Goal: Task Accomplishment & Management: Use online tool/utility

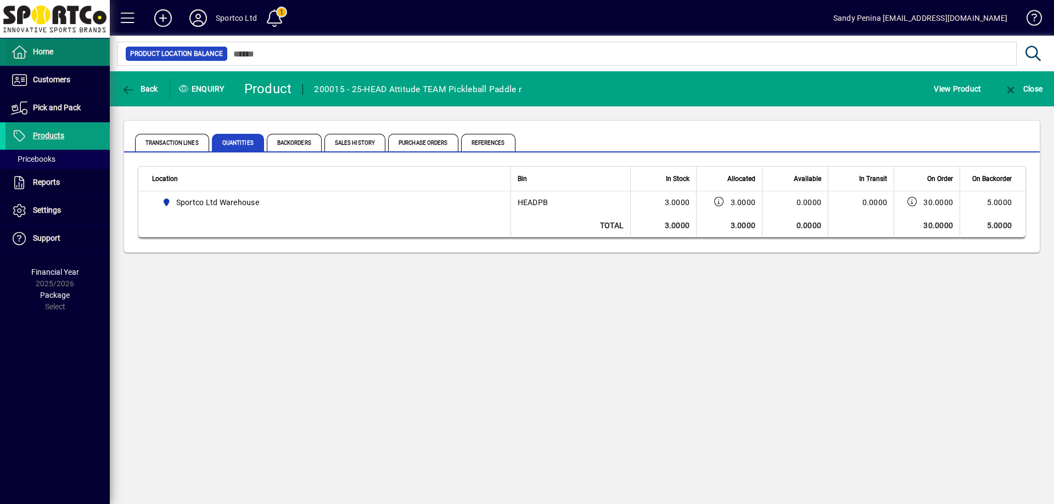
click at [71, 54] on span at bounding box center [57, 52] width 104 height 26
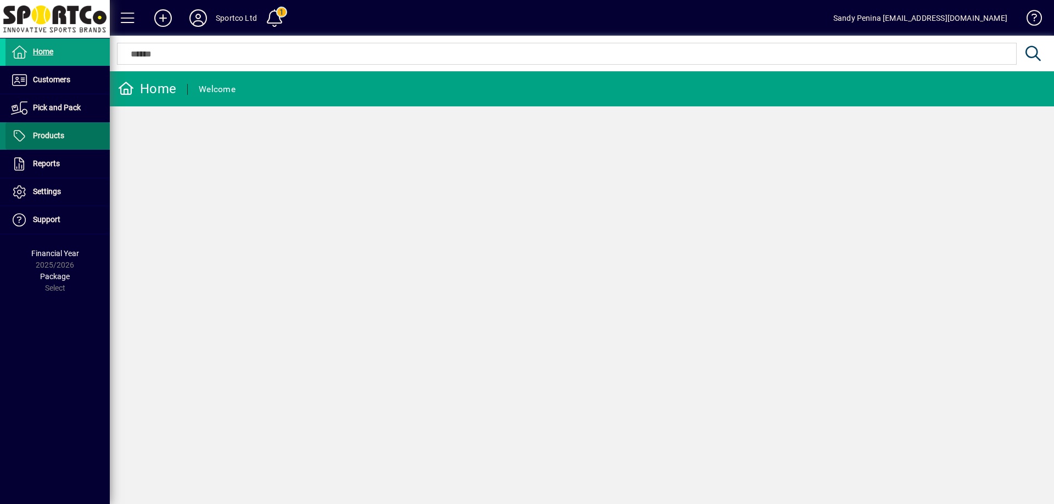
click at [84, 133] on span at bounding box center [57, 136] width 104 height 26
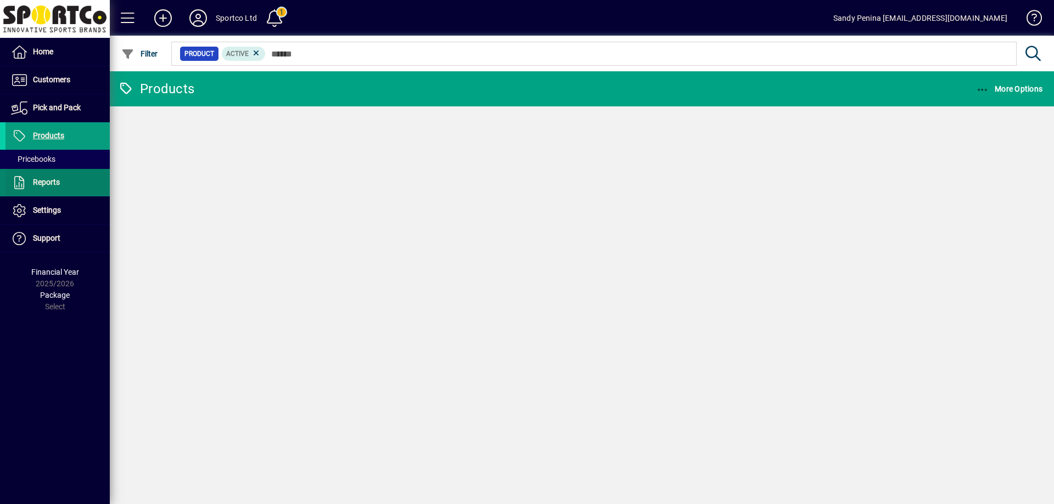
click at [50, 181] on span "Reports" at bounding box center [46, 182] width 27 height 9
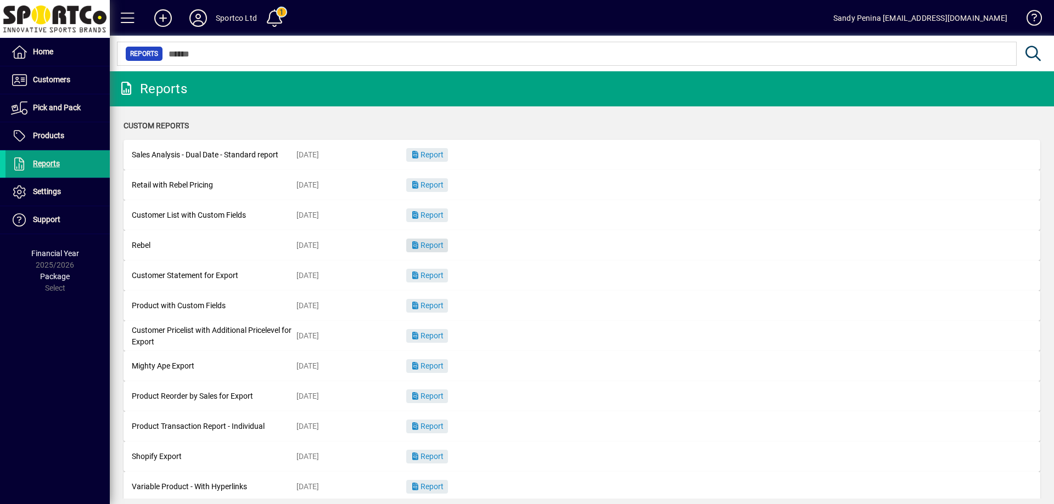
drag, startPoint x: 425, startPoint y: 229, endPoint x: 430, endPoint y: 235, distance: 8.6
click at [430, 235] on div "Sales Analysis - Dual Date - Standard report [DATE] Report Retail with Rebel Pr…" at bounding box center [581, 336] width 916 height 392
click at [430, 236] on span "button" at bounding box center [427, 246] width 42 height 26
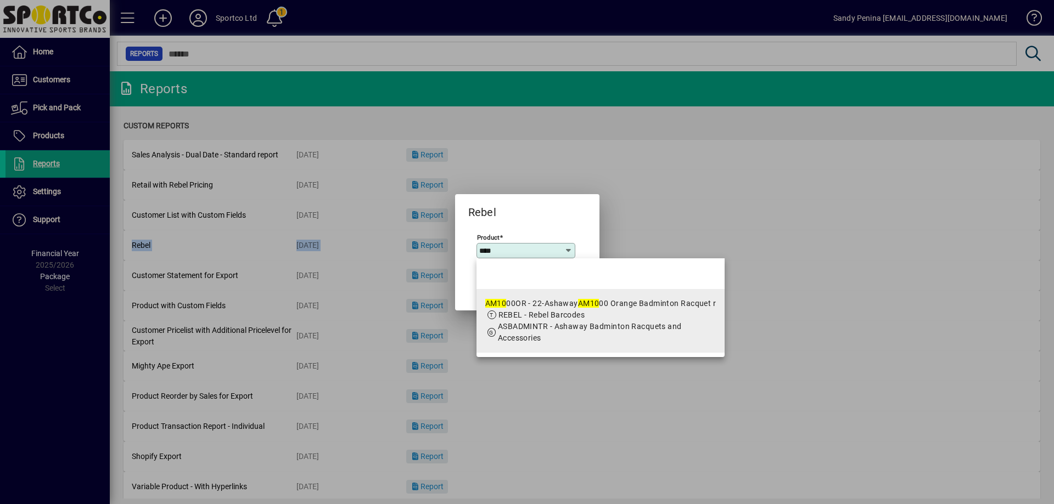
click at [672, 325] on span "ASBADMINTR - Ashaway Badminton Racquets and Accessories" at bounding box center [590, 332] width 184 height 20
type input "**********"
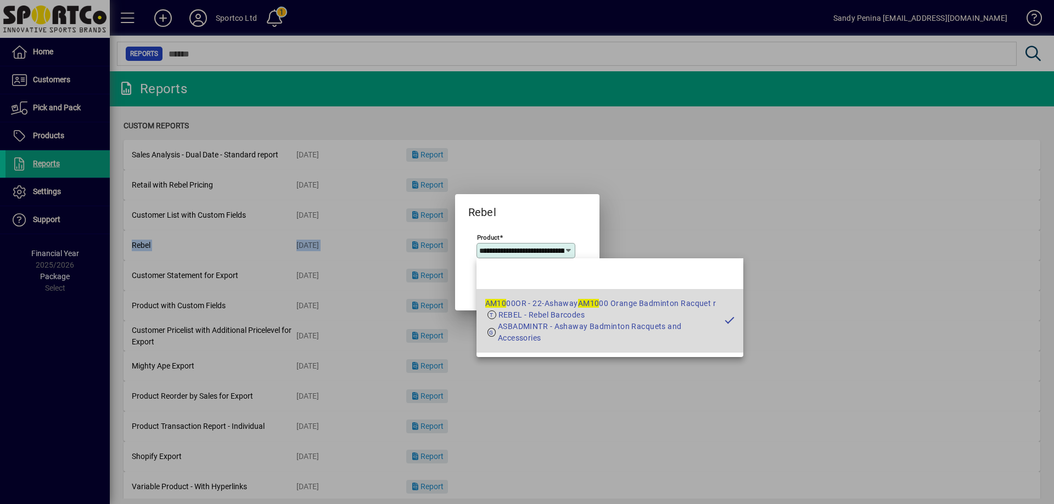
scroll to position [0, 142]
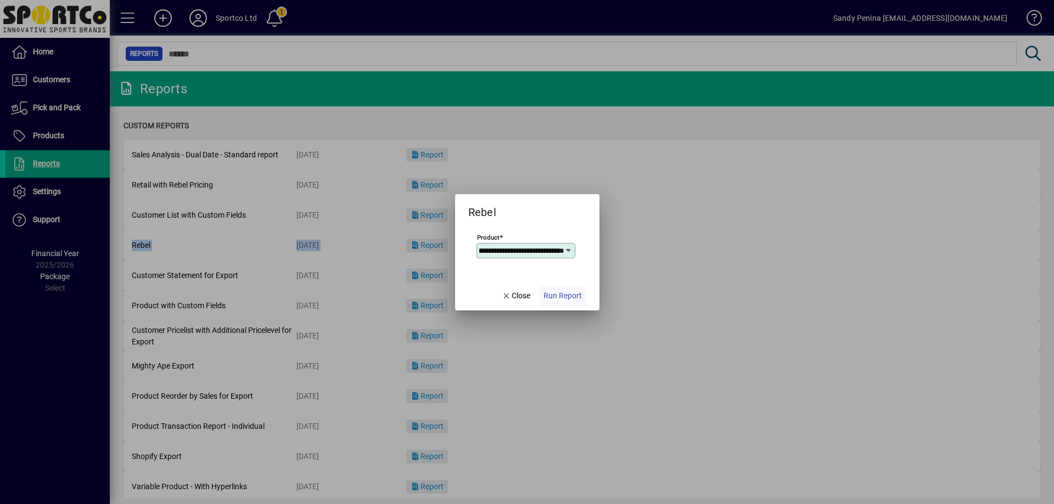
click at [548, 288] on span "button" at bounding box center [562, 296] width 47 height 26
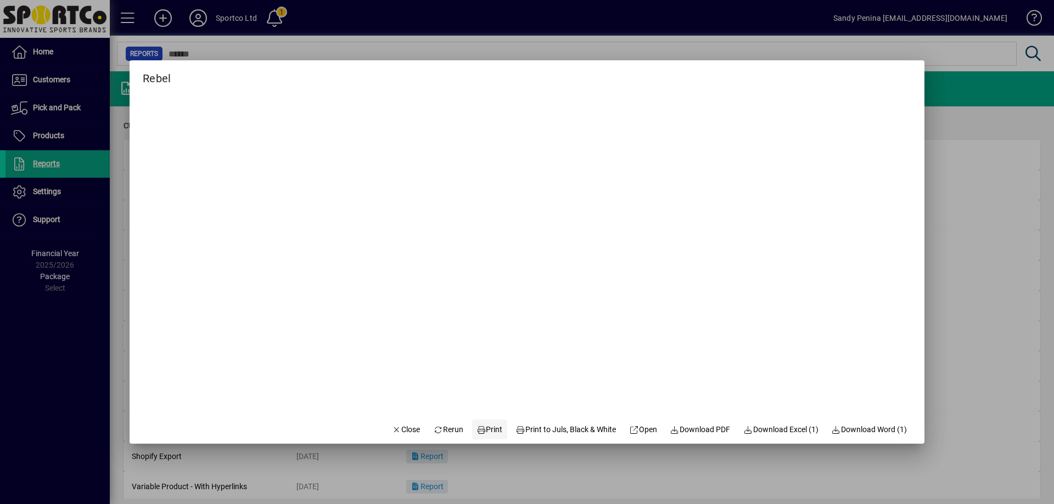
click at [476, 428] on span "Print" at bounding box center [489, 430] width 26 height 12
click at [392, 424] on span "Close" at bounding box center [406, 430] width 29 height 12
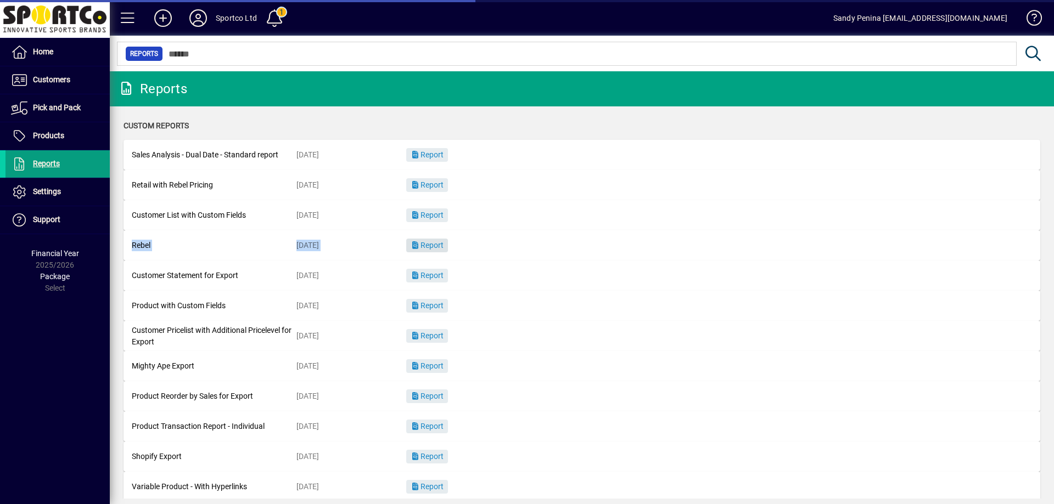
click at [427, 244] on span "Report" at bounding box center [426, 245] width 33 height 9
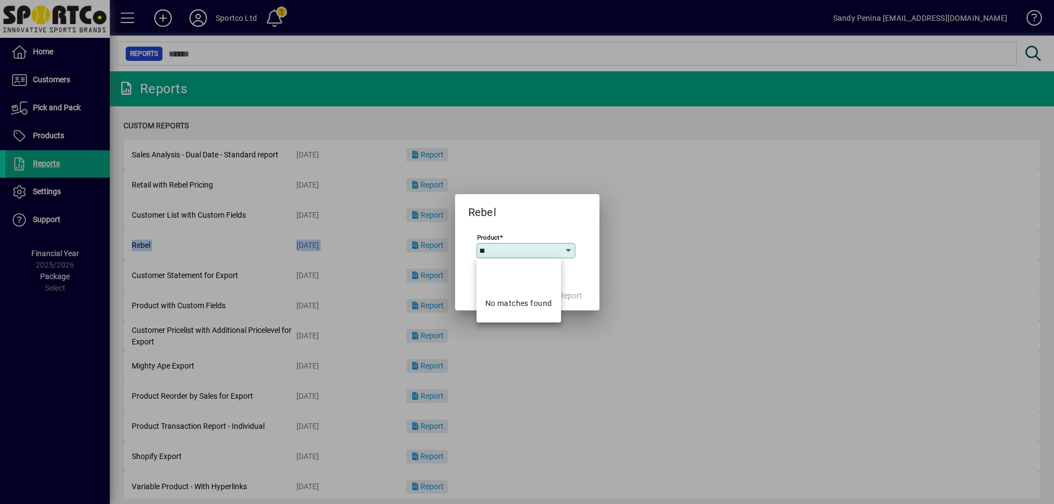
type input "*"
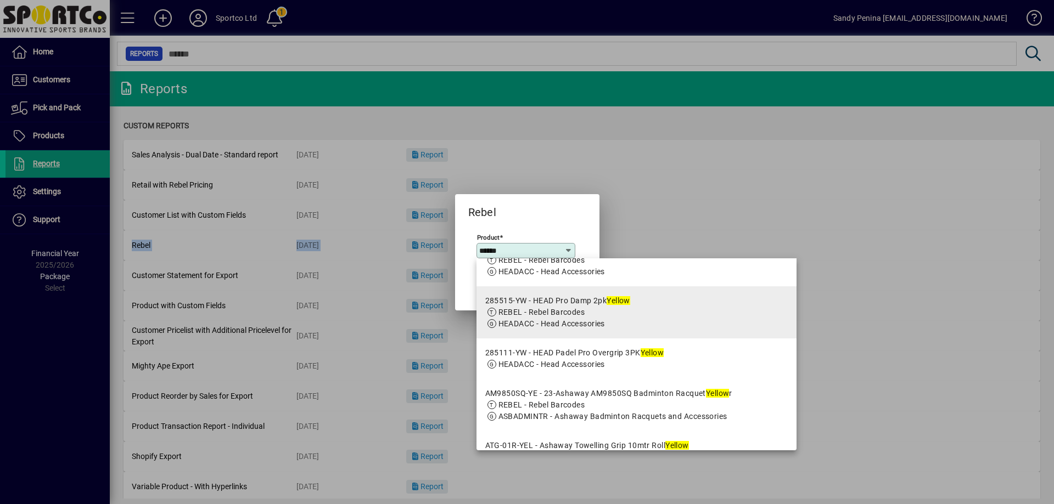
scroll to position [110, 0]
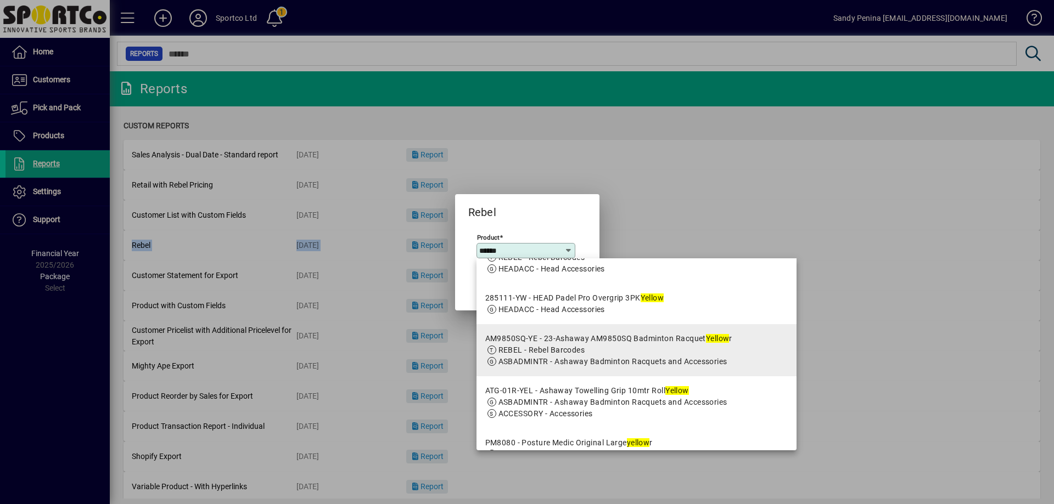
click at [649, 354] on span "REBEL - Rebel Barcodes" at bounding box center [608, 351] width 247 height 12
type input "**********"
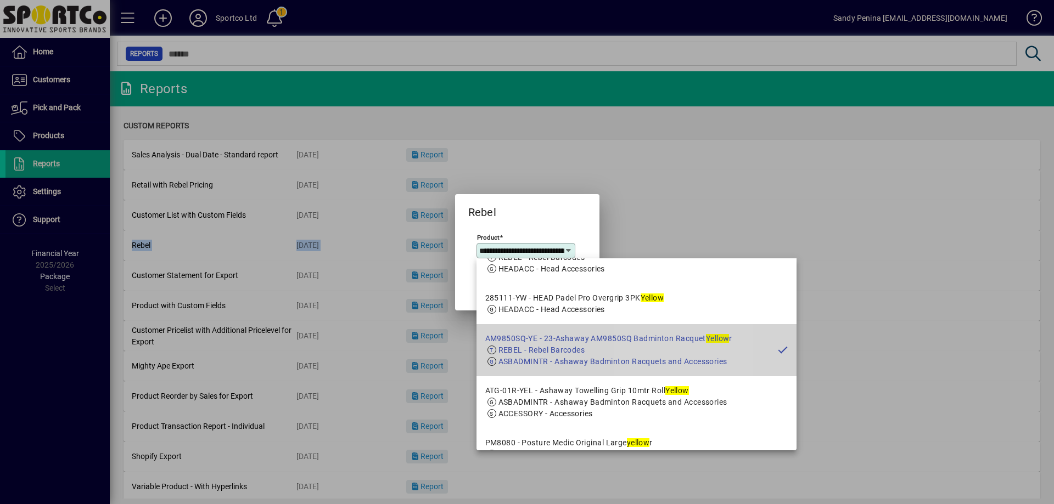
scroll to position [0, 161]
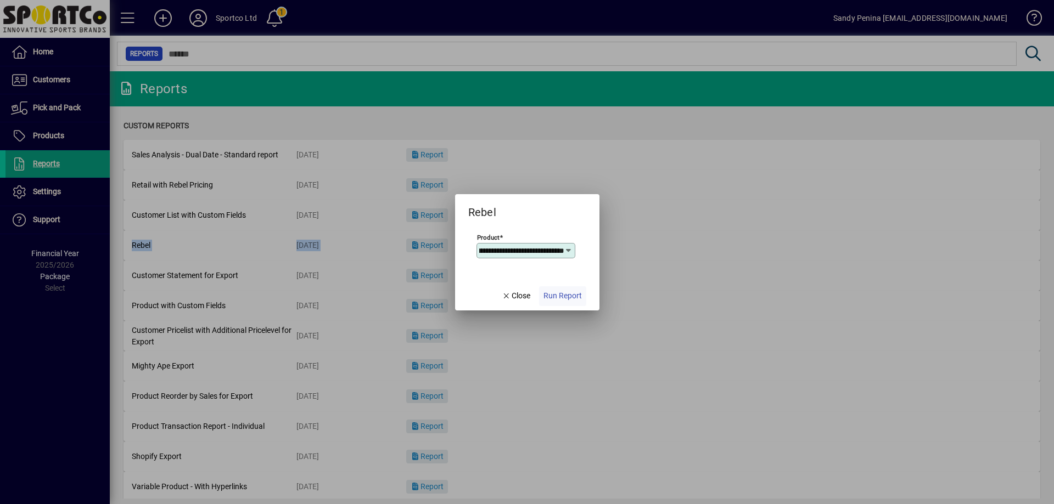
click at [572, 298] on span "Run Report" at bounding box center [562, 296] width 38 height 12
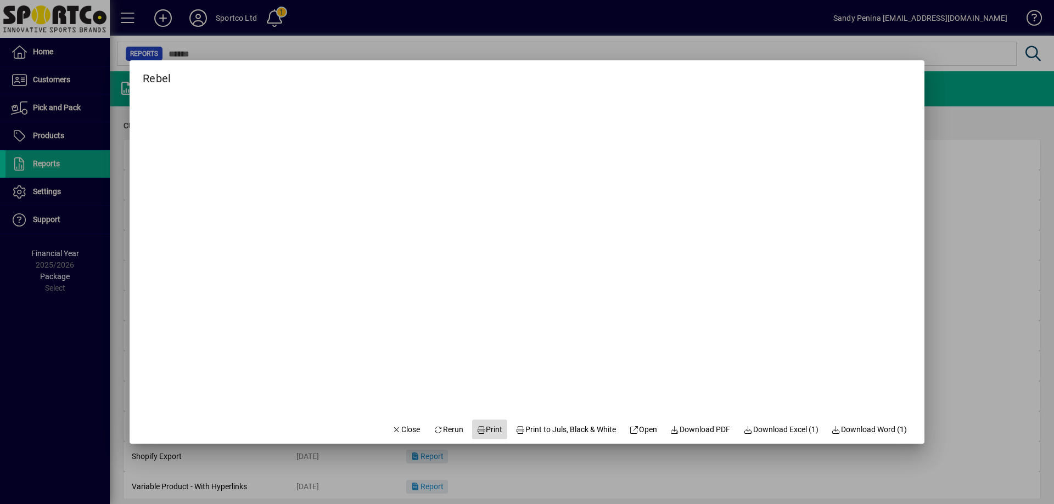
drag, startPoint x: 497, startPoint y: 430, endPoint x: 487, endPoint y: 430, distance: 9.3
click at [492, 430] on button "Print" at bounding box center [489, 430] width 35 height 20
click at [396, 436] on span "button" at bounding box center [405, 429] width 37 height 26
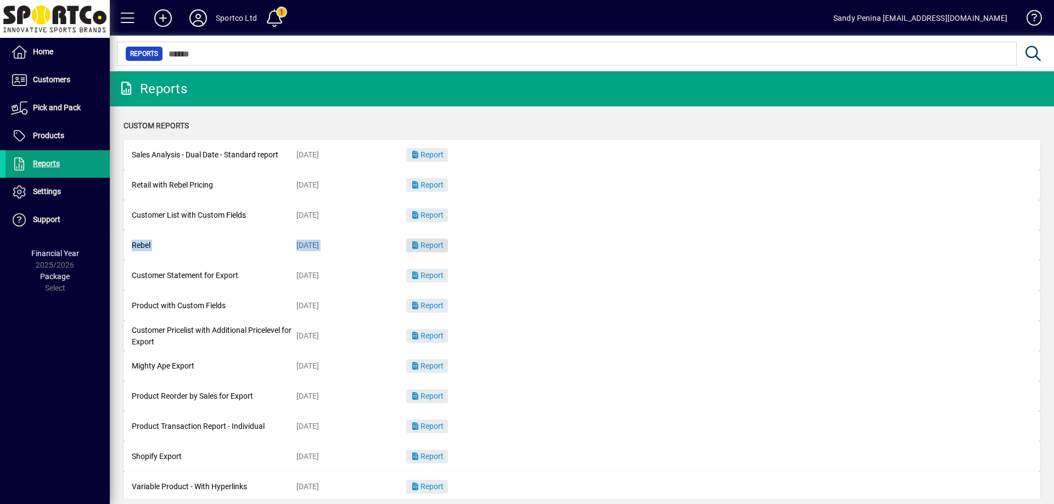
click at [433, 244] on span "Report" at bounding box center [426, 245] width 33 height 9
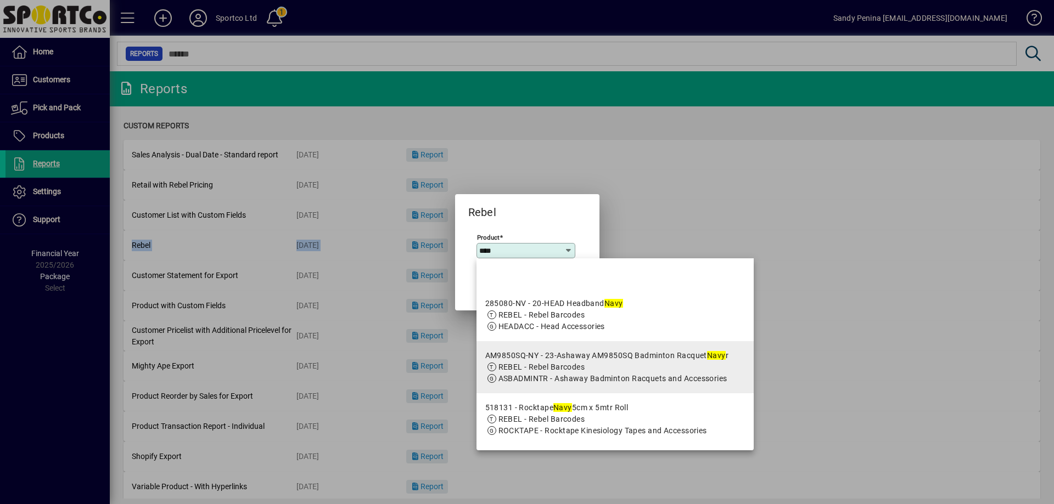
click at [628, 366] on span "REBEL - Rebel Barcodes" at bounding box center [607, 368] width 244 height 12
type input "**********"
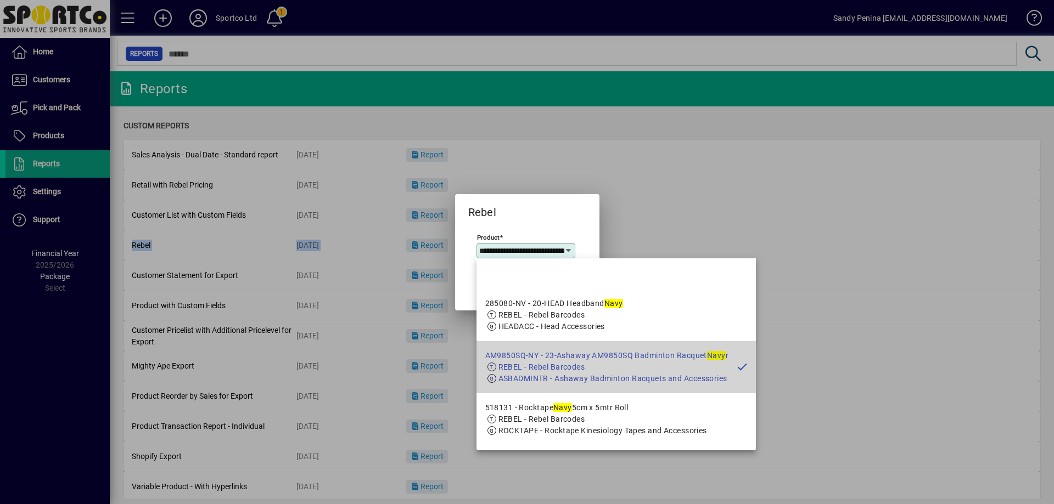
scroll to position [0, 156]
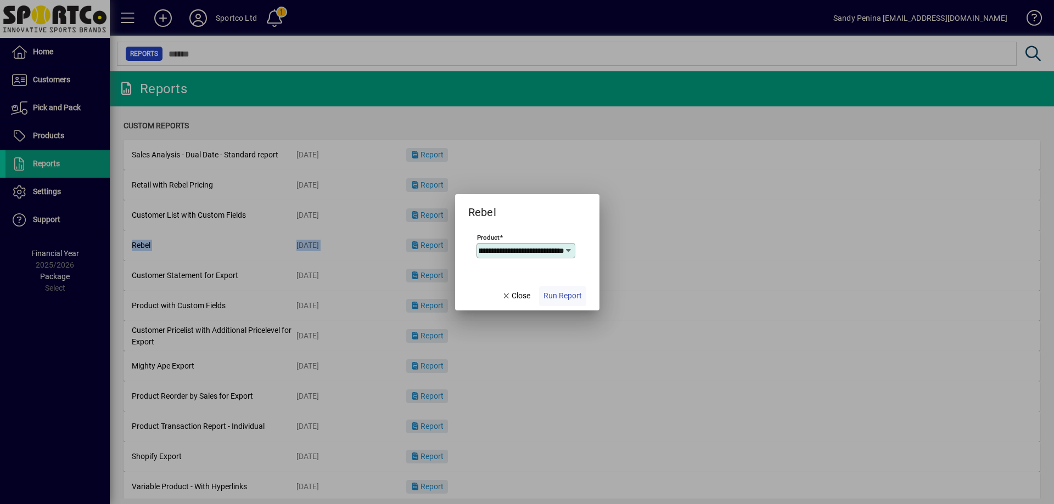
click at [570, 295] on span "Run Report" at bounding box center [562, 296] width 38 height 12
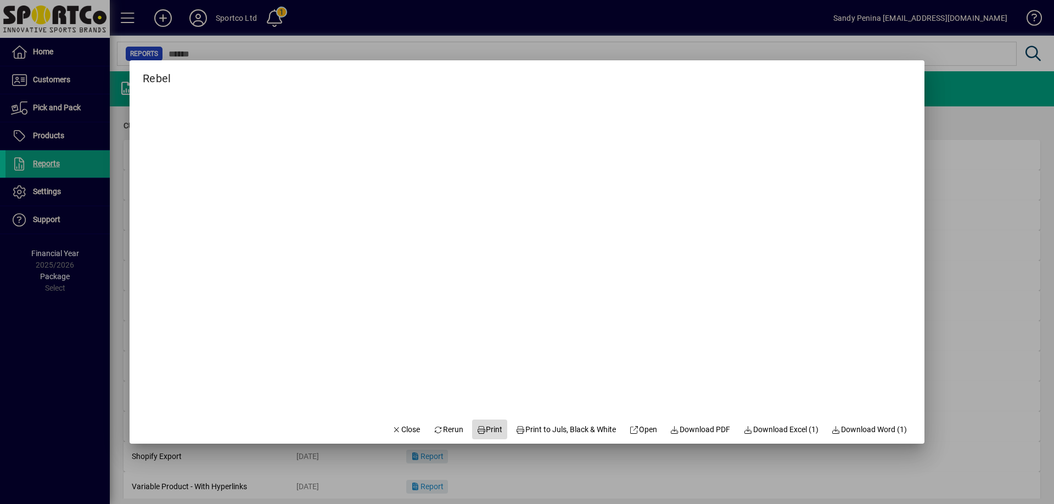
click at [489, 424] on span "Print" at bounding box center [489, 430] width 26 height 12
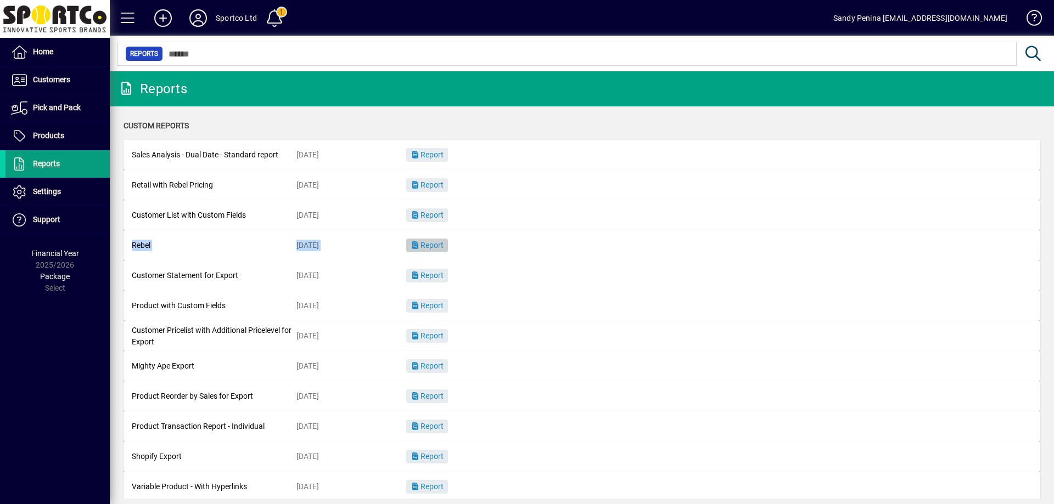
click at [425, 244] on span "Report" at bounding box center [426, 245] width 33 height 9
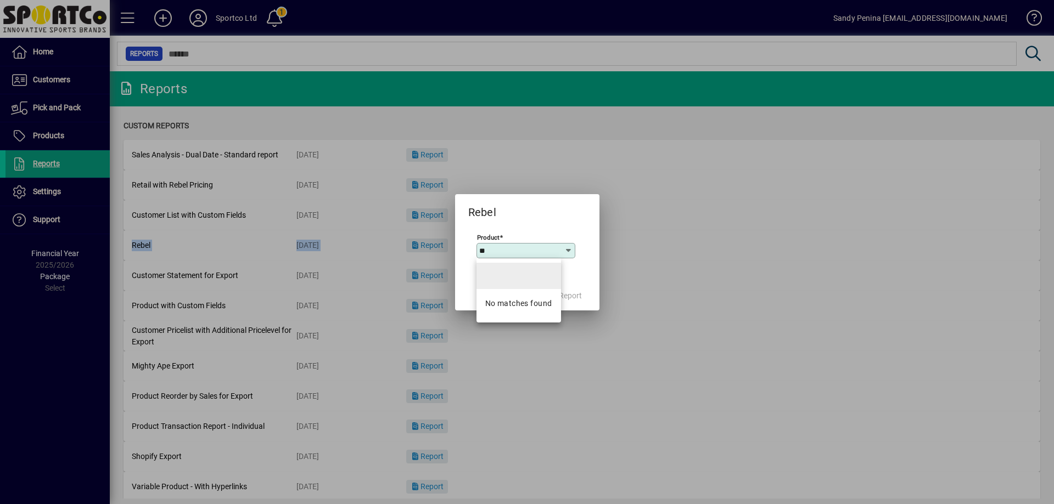
type input "*"
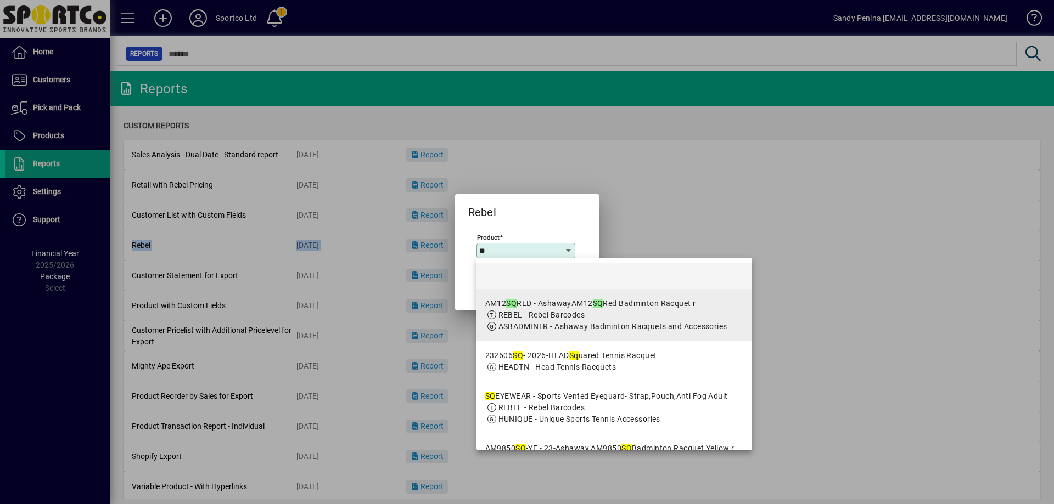
click at [609, 323] on span "ASBADMINTR - Ashaway Badminton Racquets and Accessories" at bounding box center [612, 326] width 229 height 9
type input "**********"
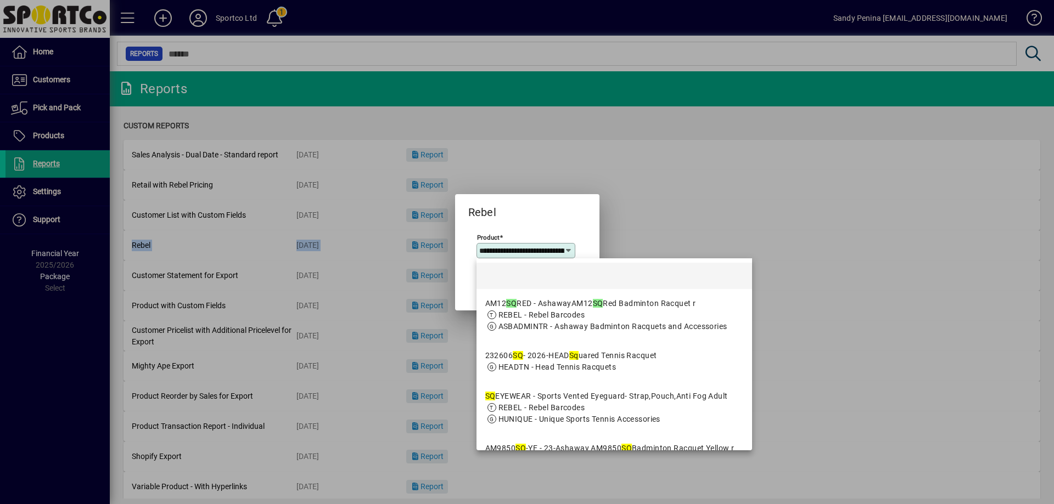
scroll to position [0, 127]
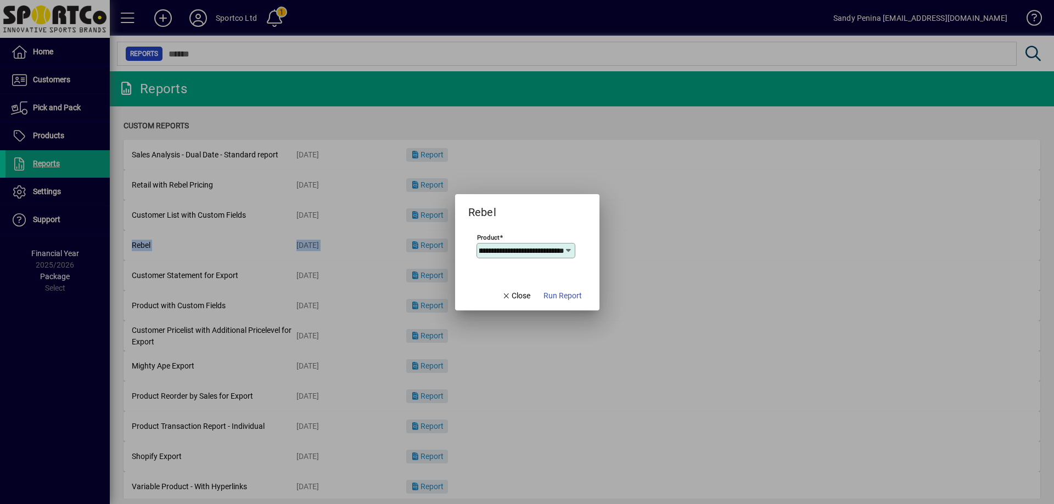
click at [581, 300] on span "Run Report" at bounding box center [562, 296] width 38 height 12
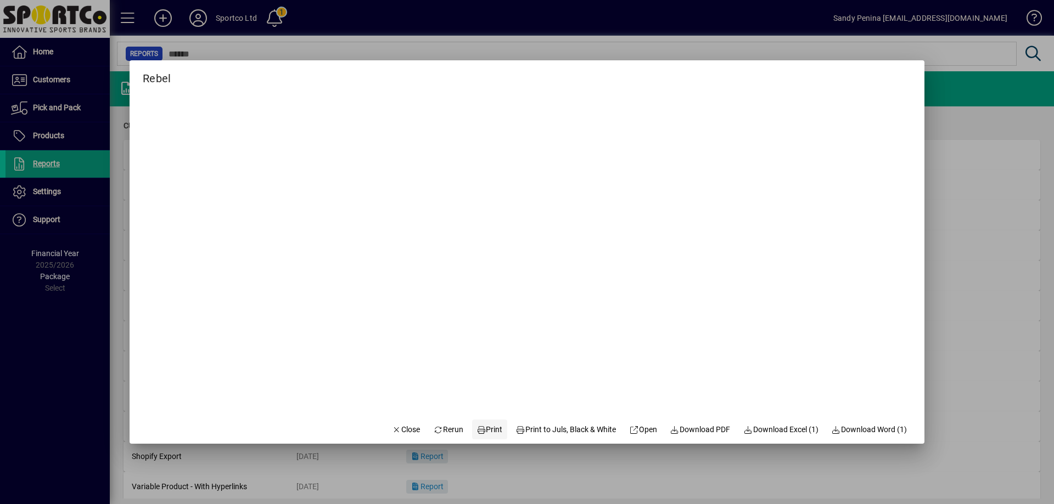
click at [472, 436] on span at bounding box center [489, 429] width 35 height 26
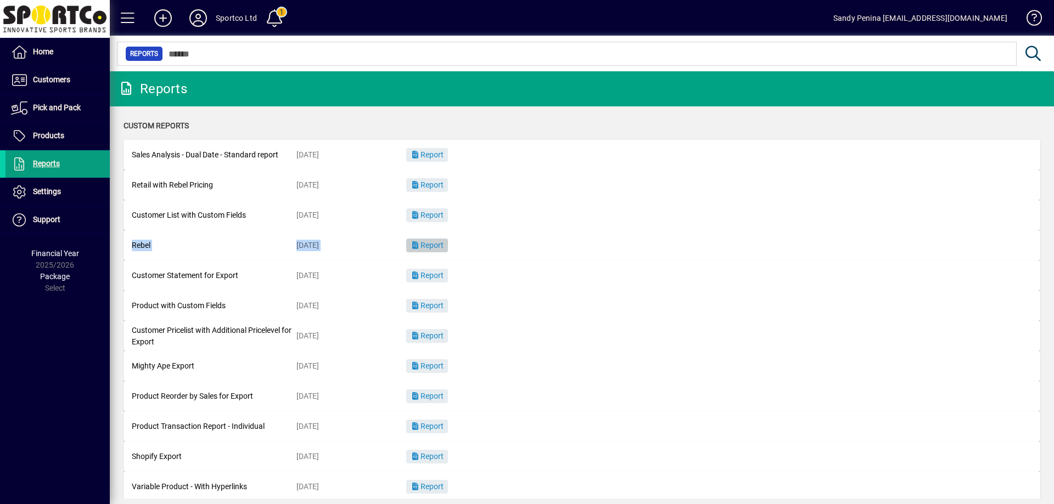
click at [435, 251] on span "button" at bounding box center [427, 246] width 42 height 26
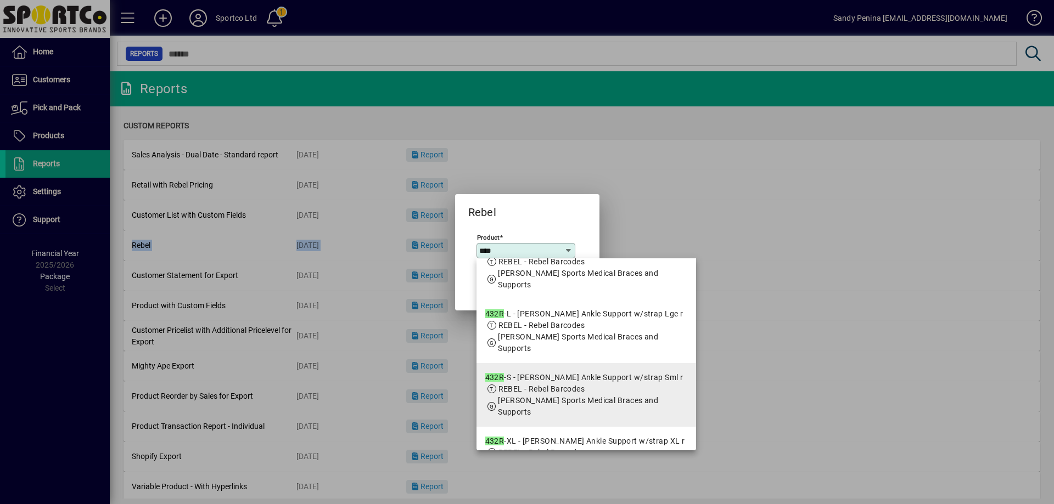
scroll to position [110, 0]
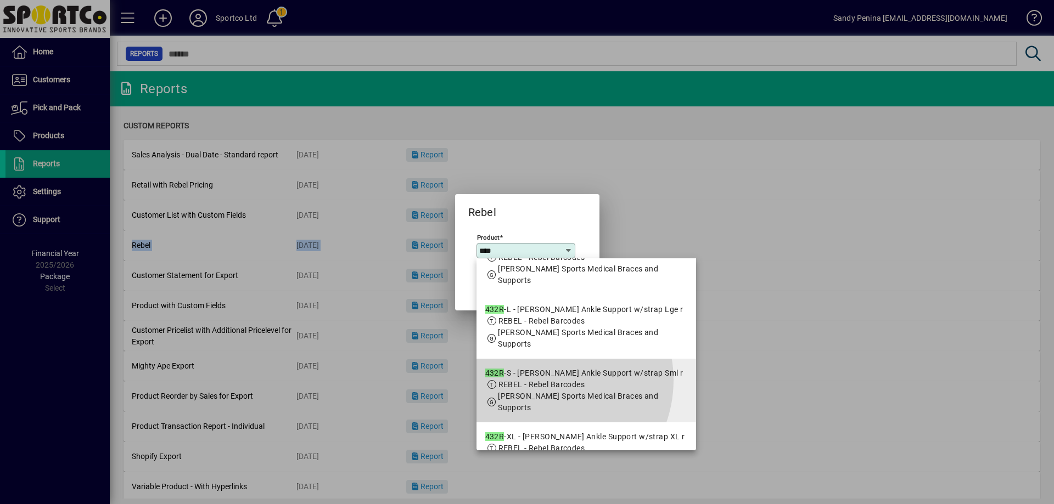
click at [544, 380] on span "REBEL - Rebel Barcodes" at bounding box center [541, 384] width 87 height 9
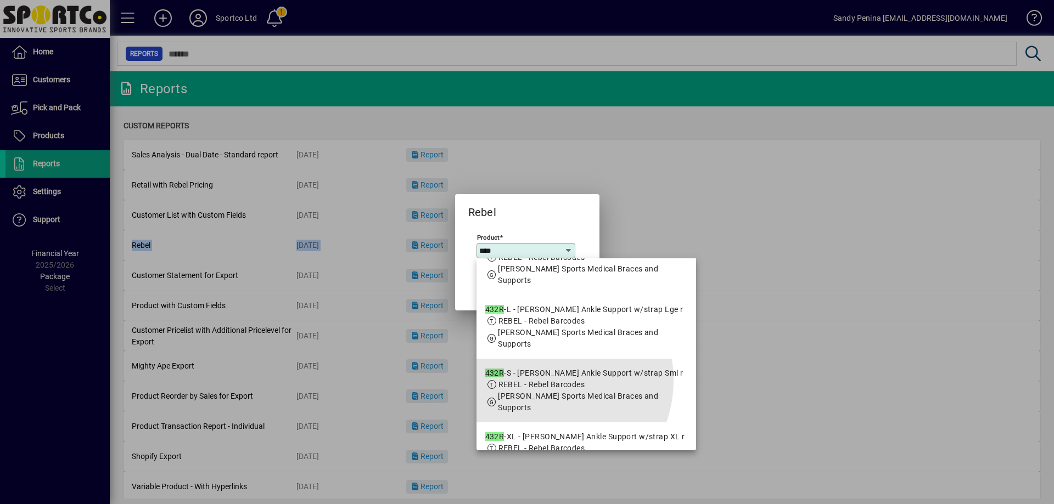
type input "**********"
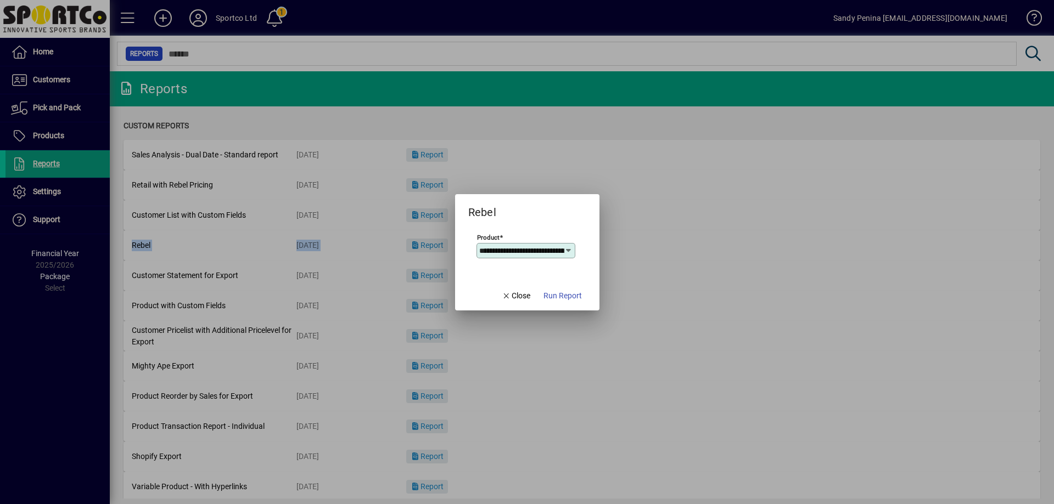
scroll to position [0, 80]
click at [561, 298] on span "Run Report" at bounding box center [562, 296] width 38 height 12
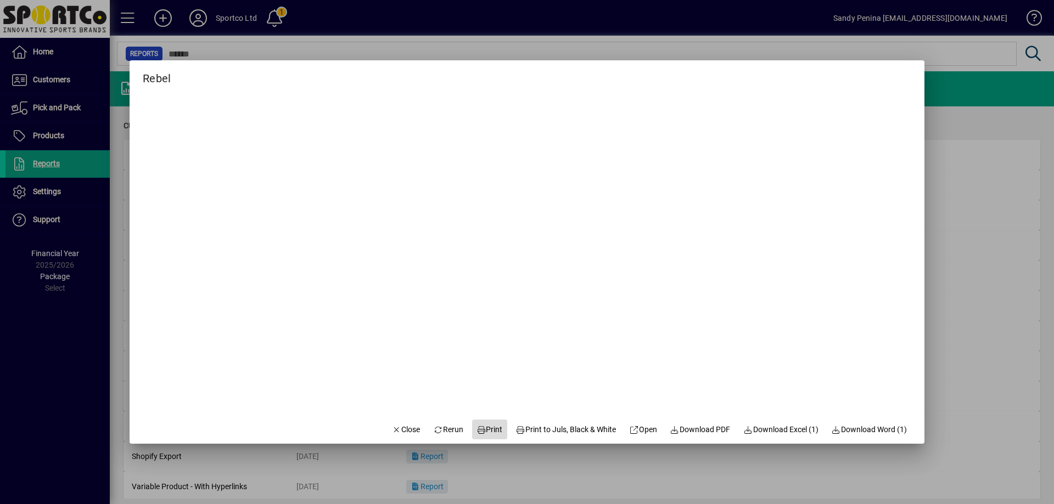
click at [482, 439] on span at bounding box center [489, 429] width 35 height 26
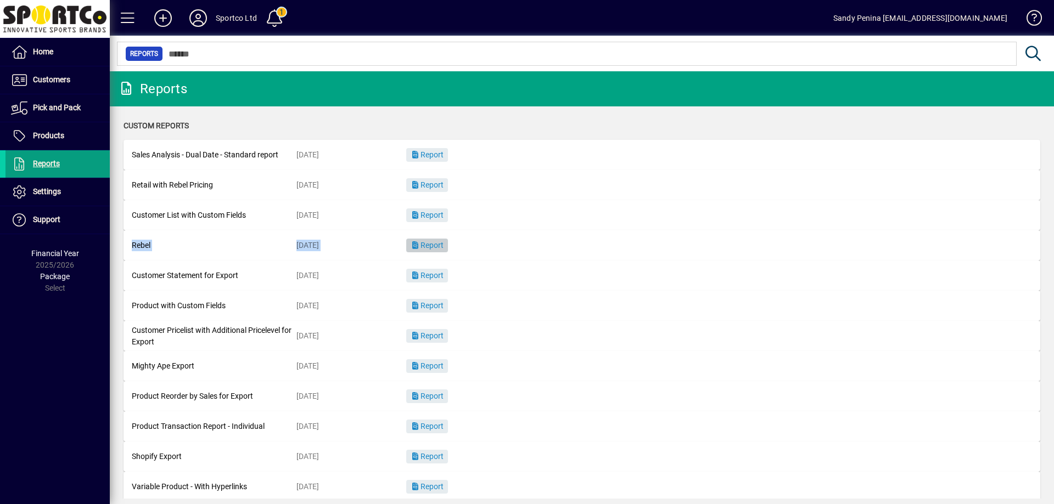
click at [419, 250] on span "button" at bounding box center [427, 246] width 42 height 26
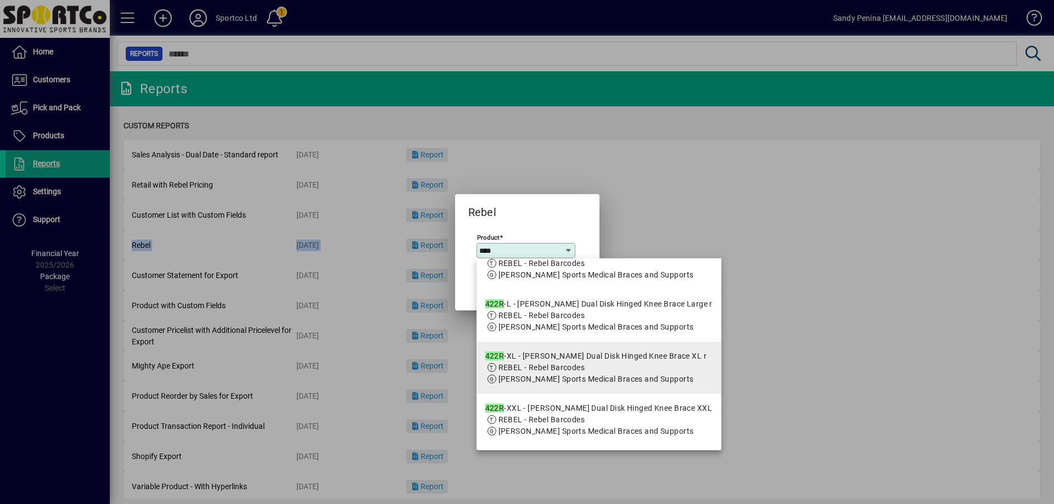
scroll to position [165, 0]
click at [554, 364] on mat-option "422R -XL - McDavid Dual Disk Hinged Knee Brace XL r REBEL - Rebel Barcodes MCDA…" at bounding box center [598, 368] width 245 height 52
type input "**********"
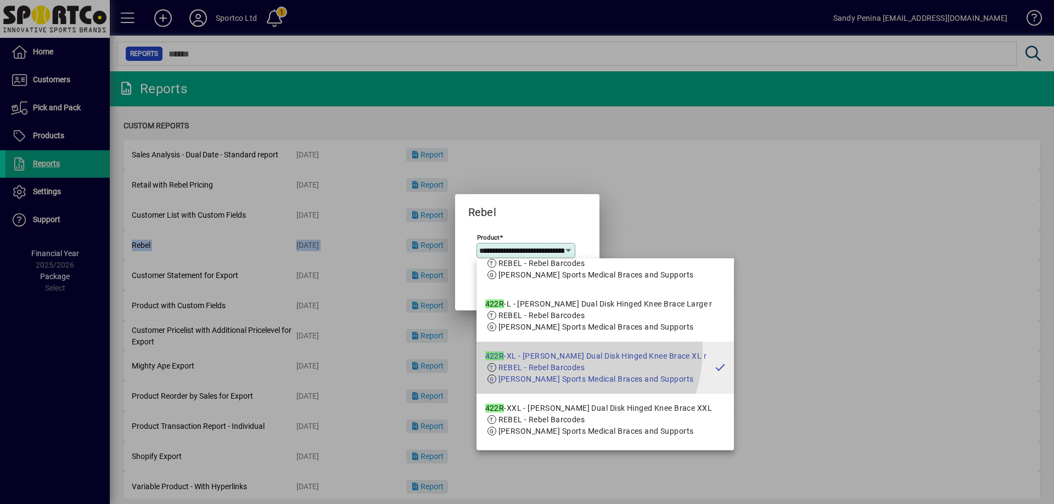
scroll to position [0, 104]
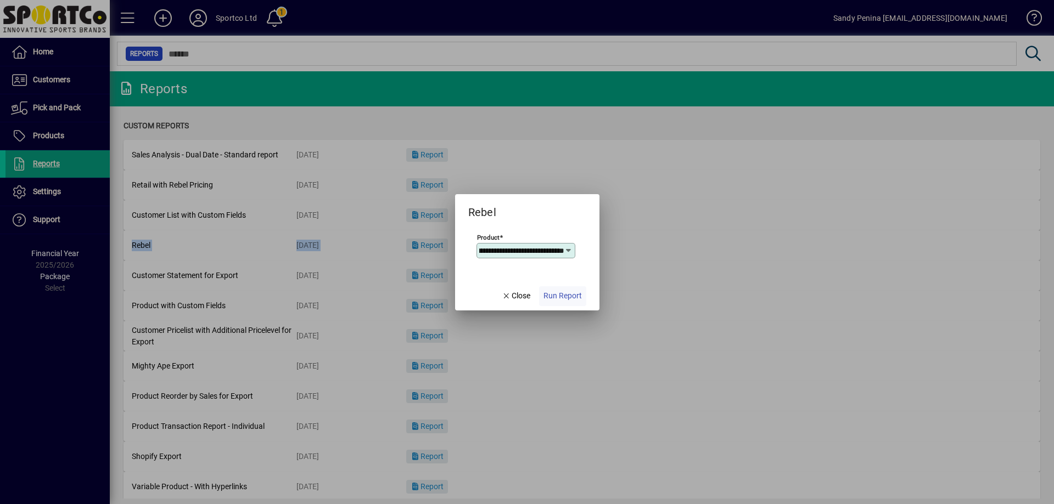
click at [557, 297] on span "Run Report" at bounding box center [562, 296] width 38 height 12
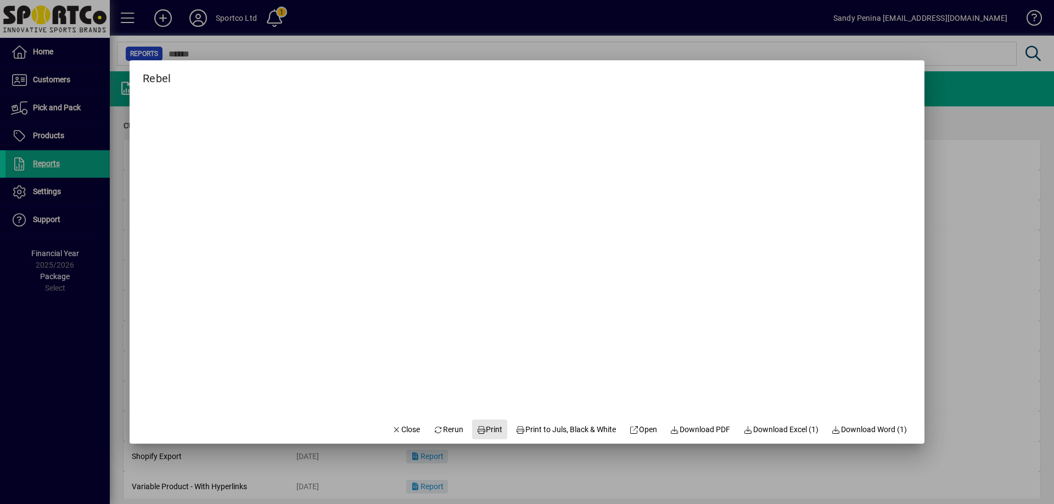
drag, startPoint x: 484, startPoint y: 425, endPoint x: 489, endPoint y: 415, distance: 11.3
click at [484, 426] on span "Print" at bounding box center [489, 430] width 26 height 12
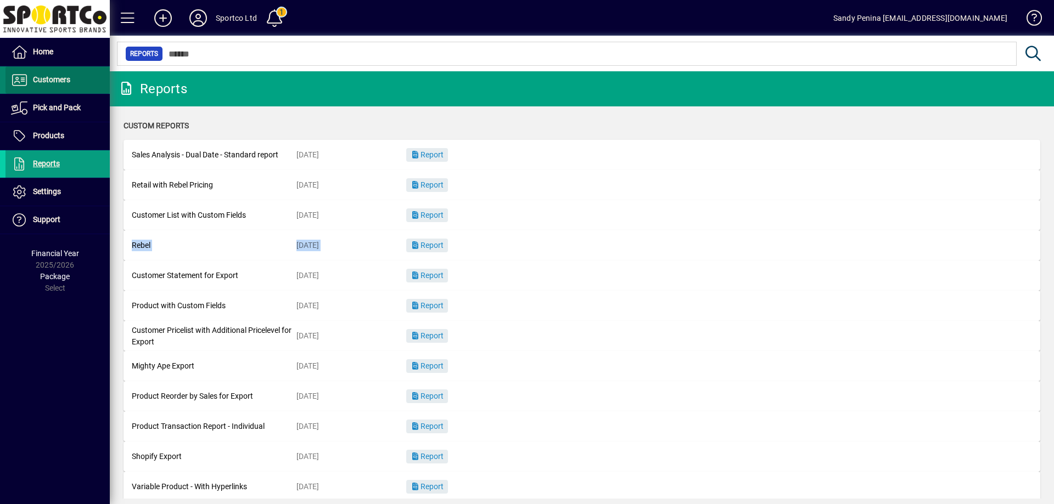
click at [61, 77] on span "Customers" at bounding box center [51, 79] width 37 height 9
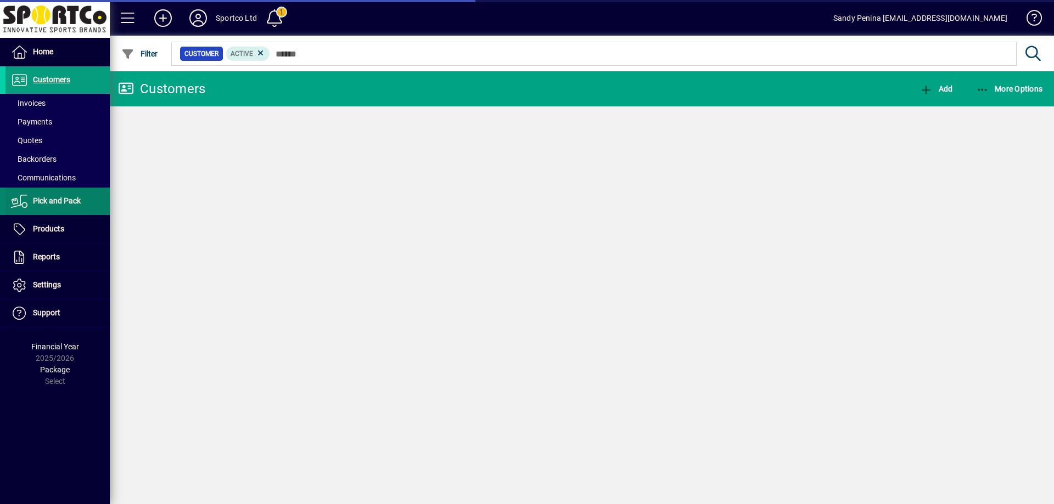
click at [63, 207] on span "Pick and Pack" at bounding box center [42, 201] width 75 height 13
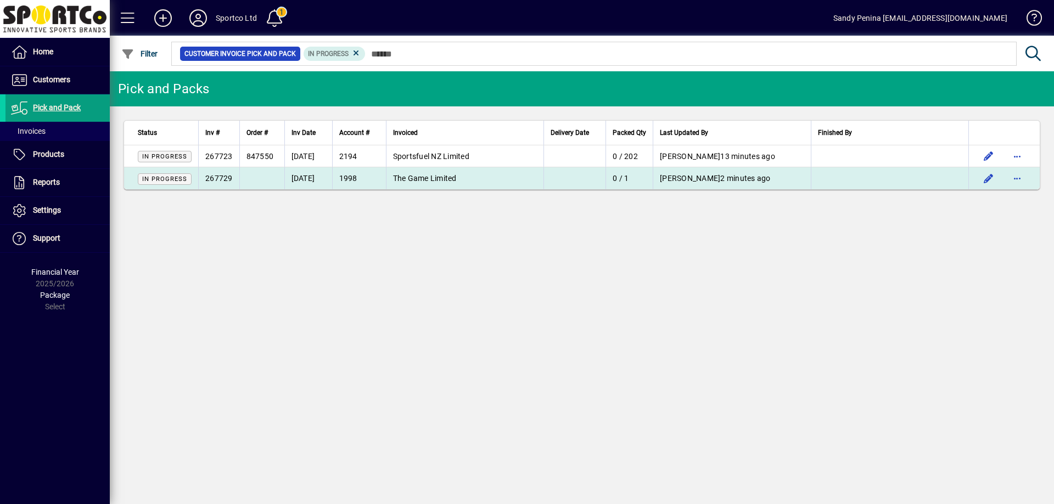
click at [685, 181] on span "Juls Weir" at bounding box center [690, 178] width 60 height 9
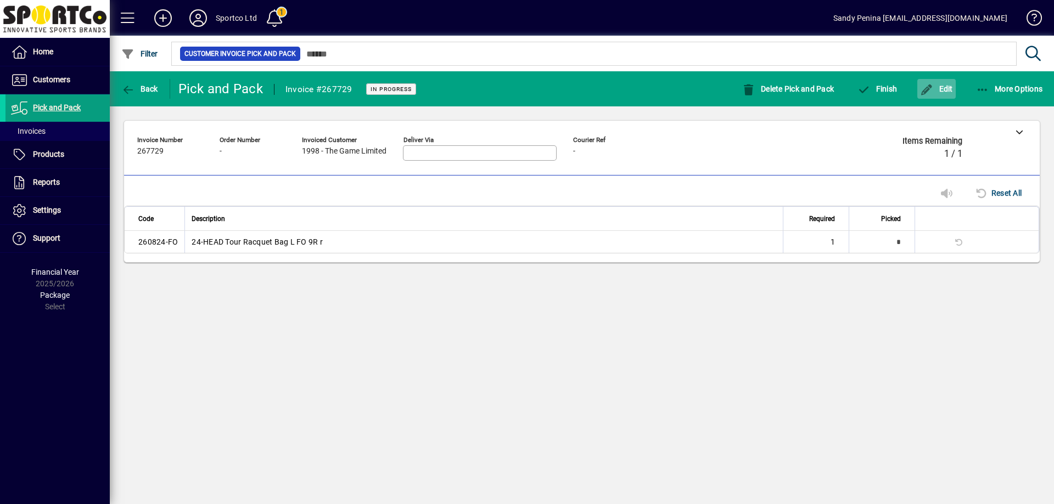
click at [940, 94] on span "button" at bounding box center [936, 89] width 38 height 26
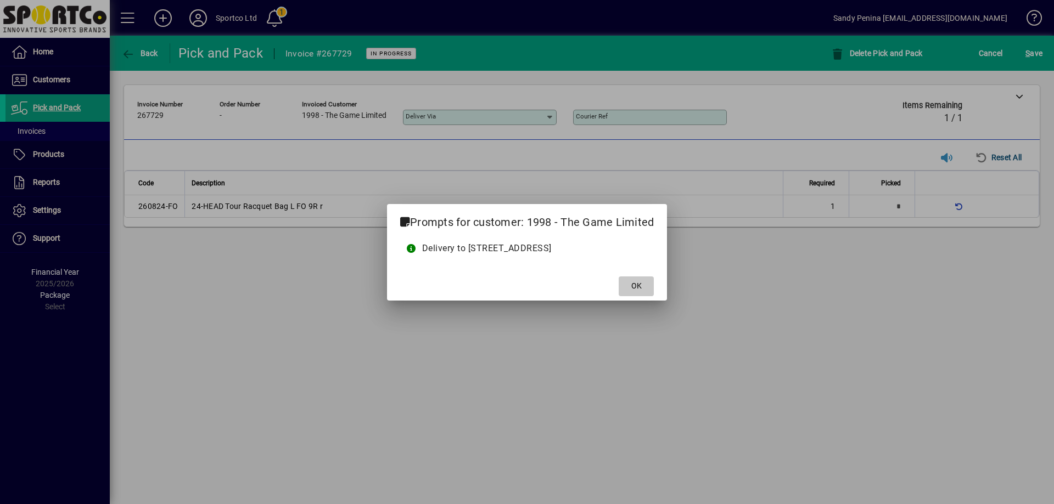
click at [649, 286] on span at bounding box center [635, 286] width 35 height 26
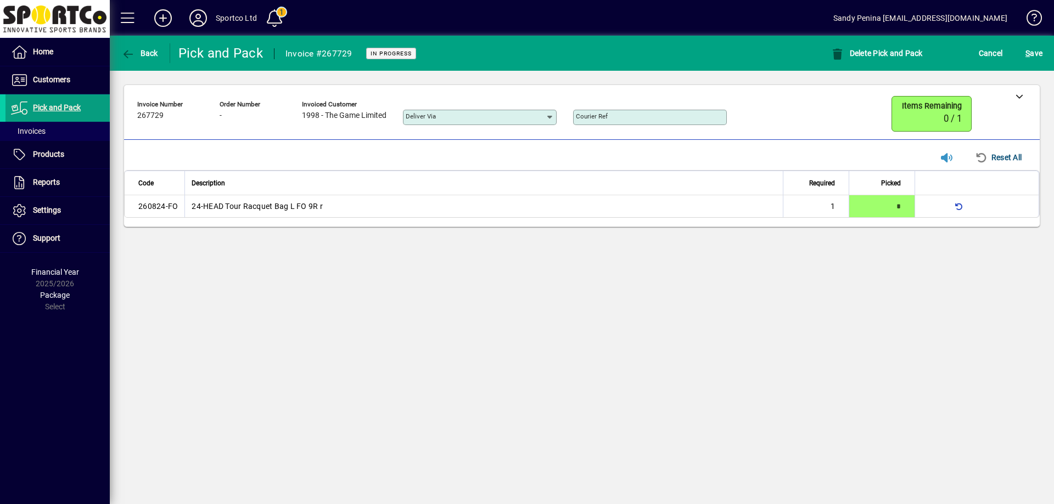
type input "*"
click at [1034, 52] on span "S ave" at bounding box center [1033, 53] width 17 height 18
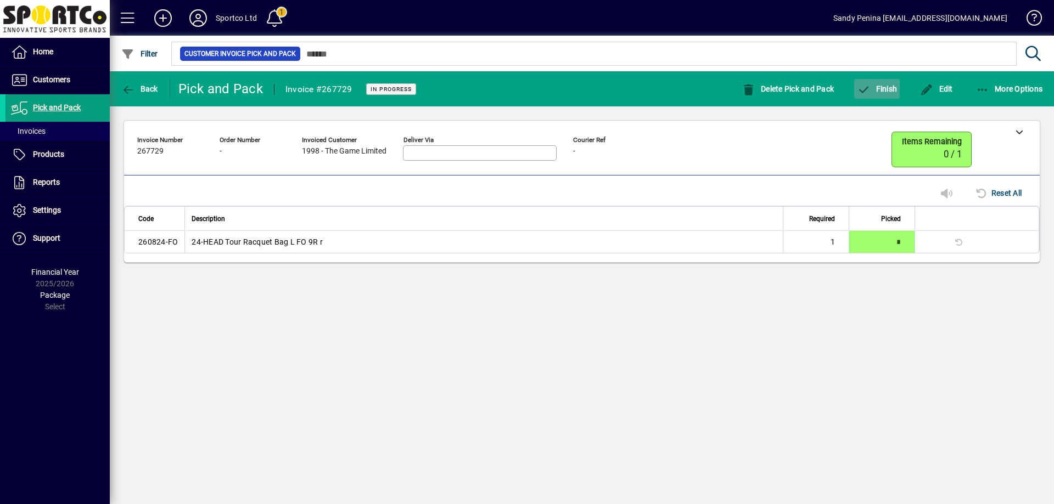
click at [880, 92] on span "Finish" at bounding box center [877, 88] width 40 height 9
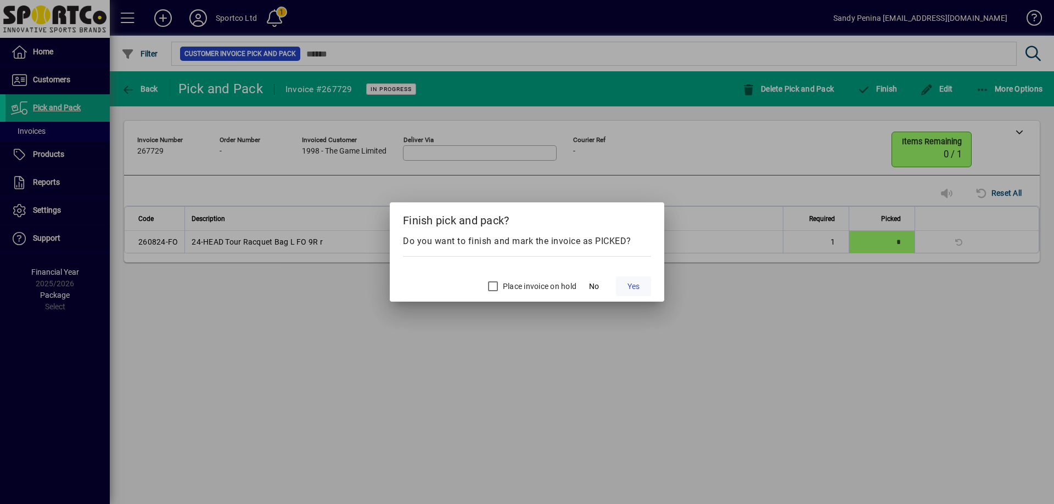
click at [635, 285] on span "Yes" at bounding box center [633, 287] width 12 height 12
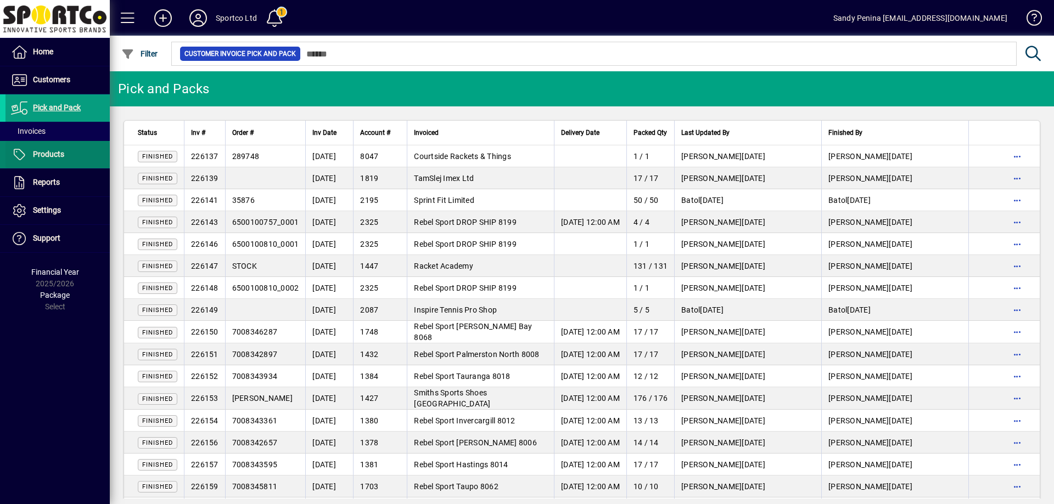
click at [50, 157] on span "Products" at bounding box center [48, 154] width 31 height 9
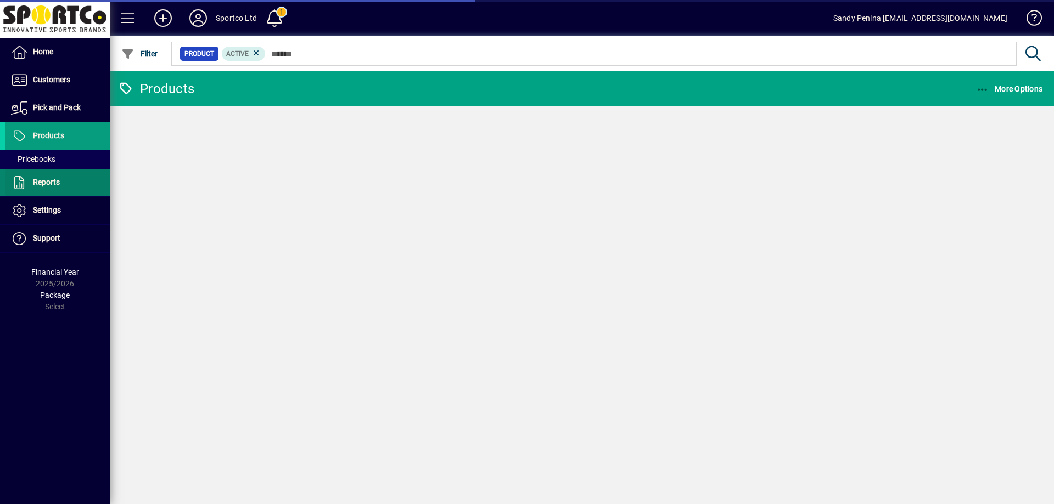
click at [51, 187] on span "Reports" at bounding box center [46, 182] width 27 height 9
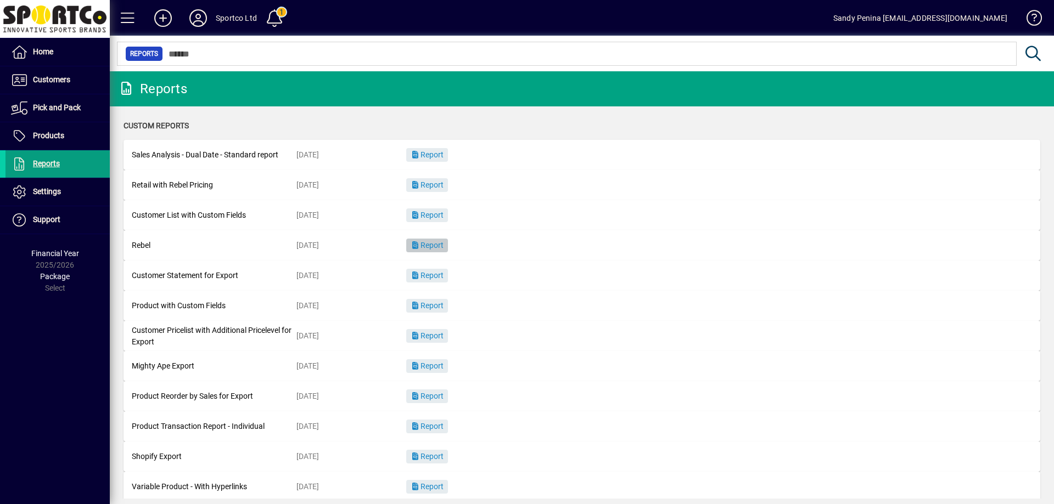
click at [431, 243] on span "Report" at bounding box center [426, 245] width 33 height 9
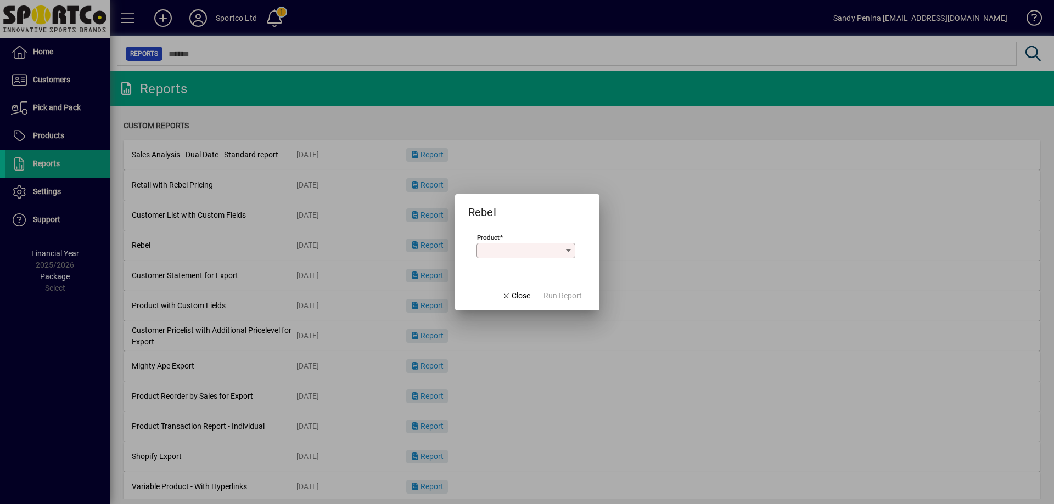
click at [515, 249] on input "Product" at bounding box center [521, 250] width 85 height 9
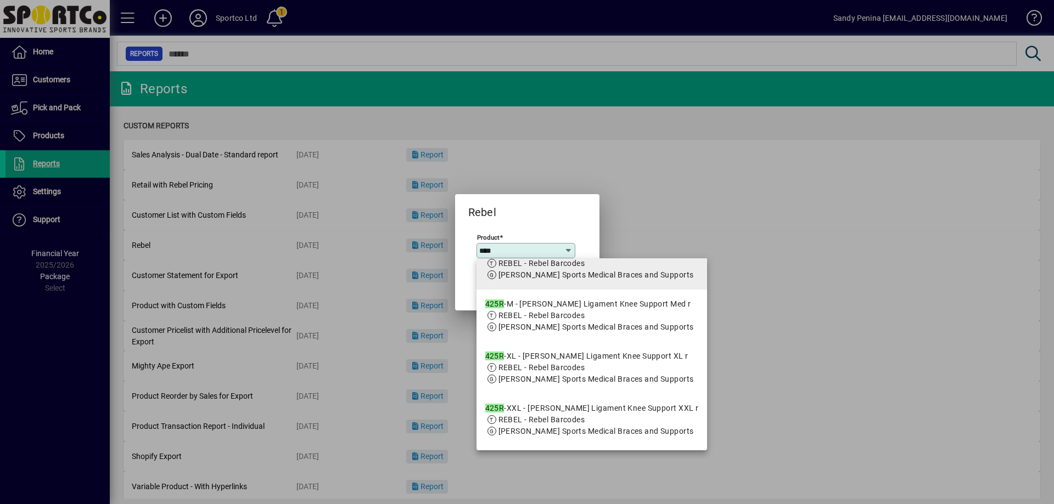
scroll to position [165, 0]
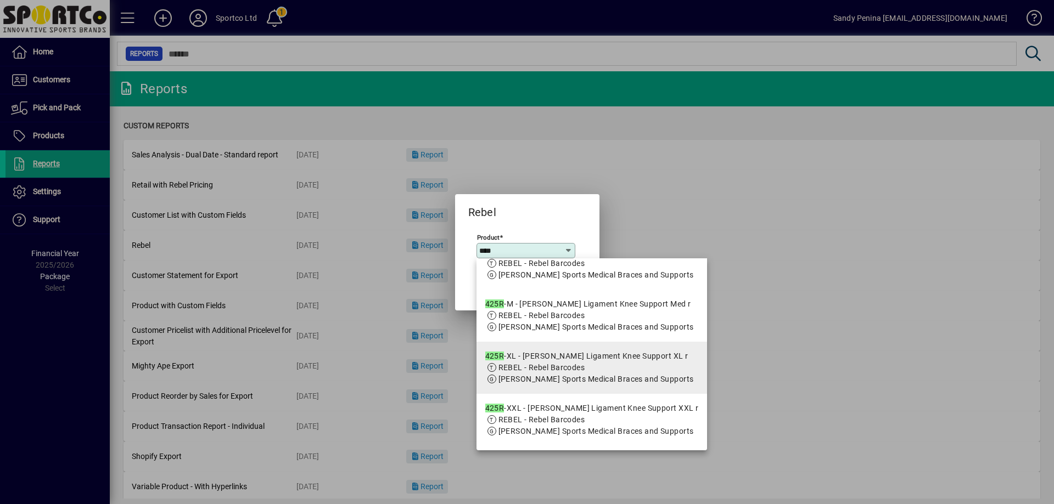
click at [543, 374] on mat-option "425R -XL - McDavid Ligament Knee Support XL r REBEL - Rebel Barcodes MCDAVID - …" at bounding box center [591, 368] width 231 height 52
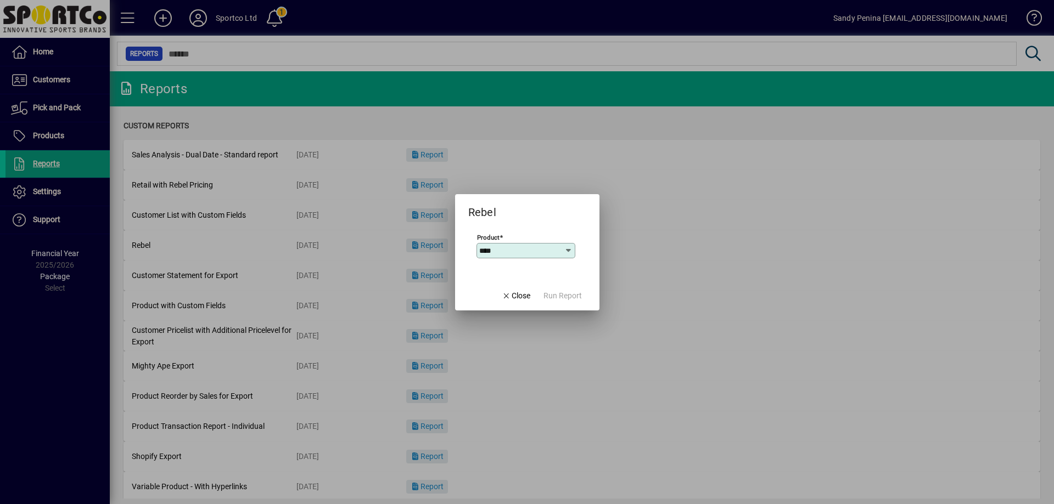
type input "**********"
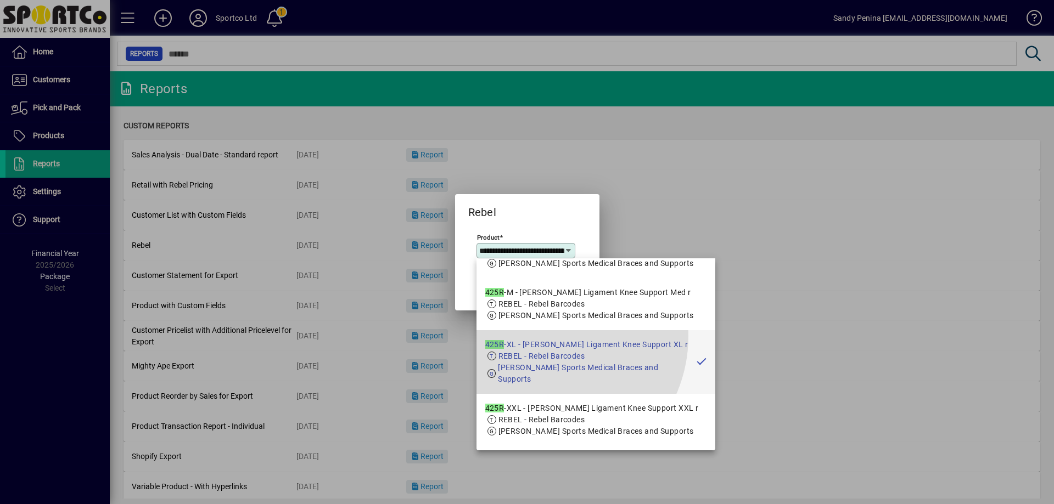
scroll to position [0, 84]
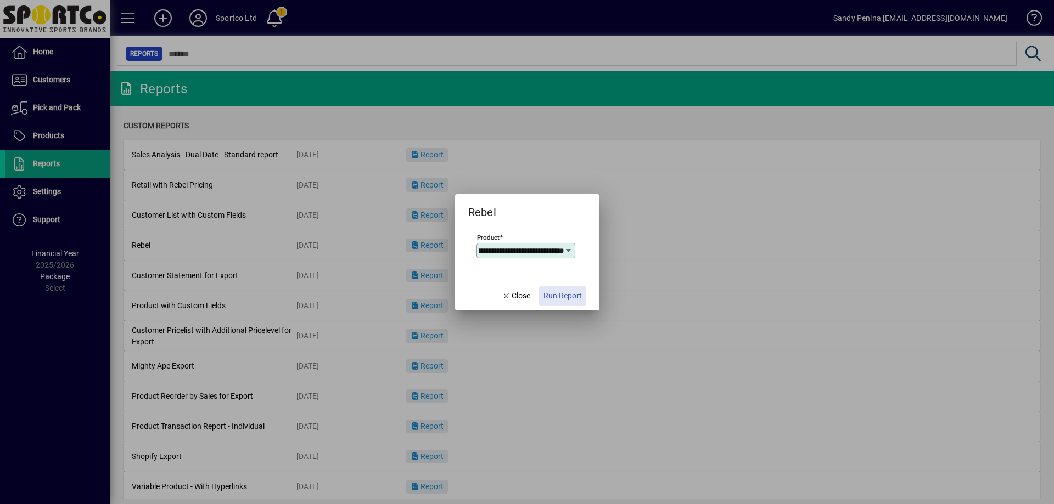
click at [552, 297] on span "Run Report" at bounding box center [562, 296] width 38 height 12
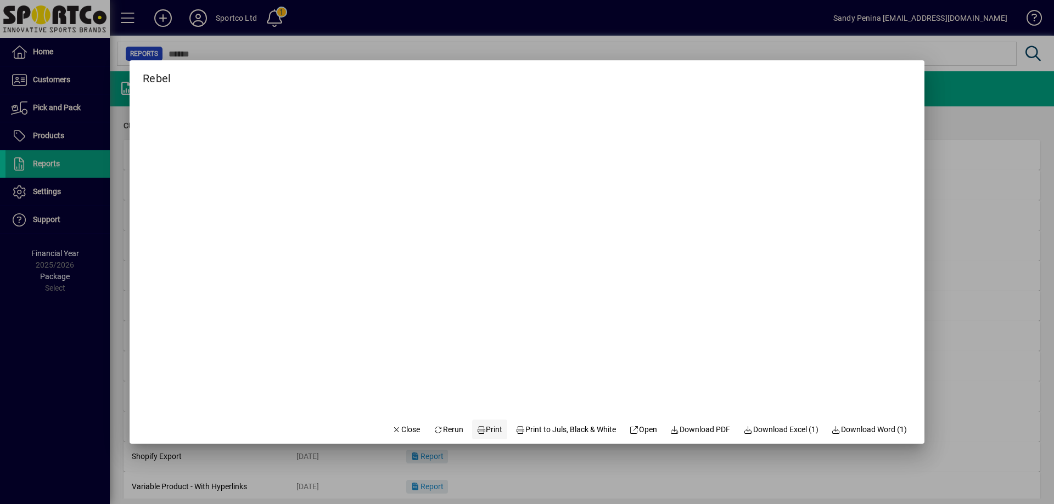
click at [481, 429] on span "Print" at bounding box center [489, 430] width 26 height 12
click at [402, 442] on span "button" at bounding box center [405, 429] width 37 height 26
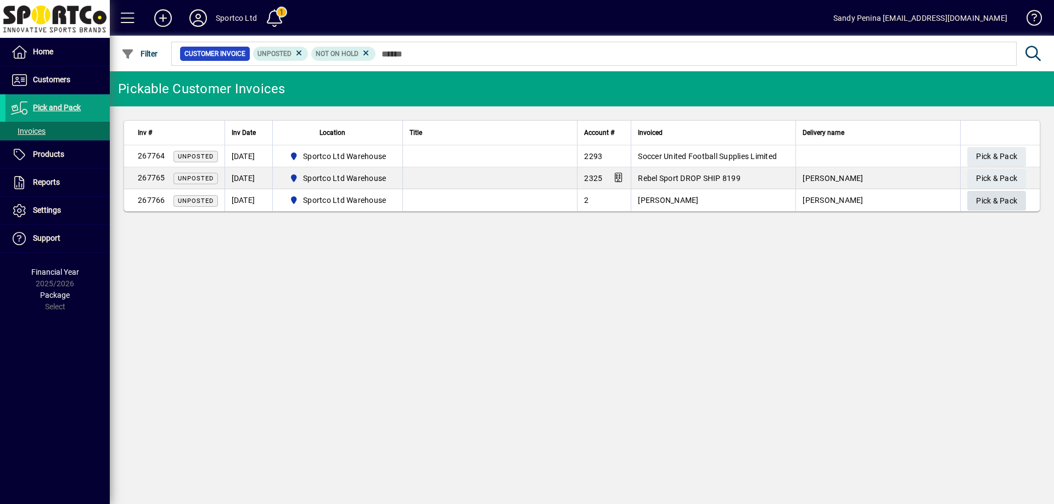
click at [986, 200] on span "Pick & Pack" at bounding box center [996, 201] width 41 height 18
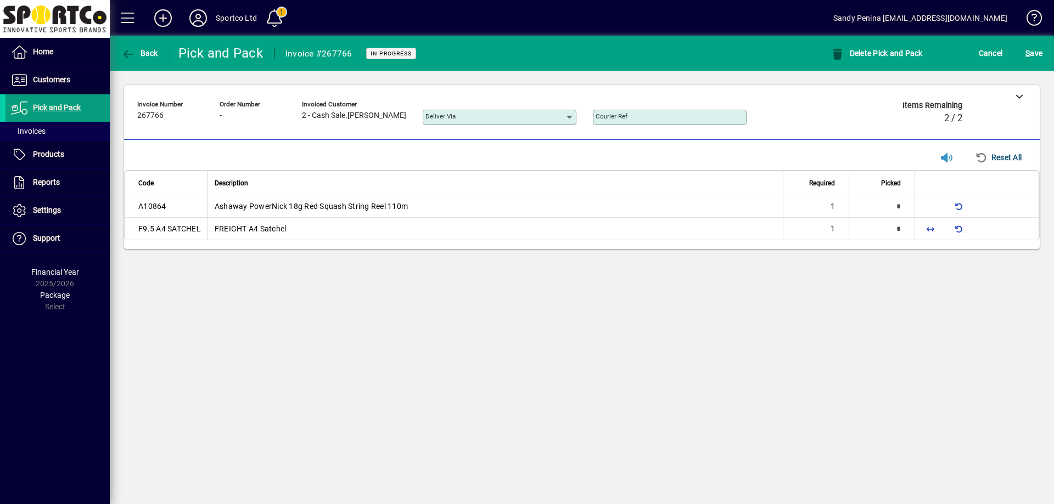
type input "*"
click at [928, 230] on span "button" at bounding box center [930, 229] width 26 height 26
type input "*"
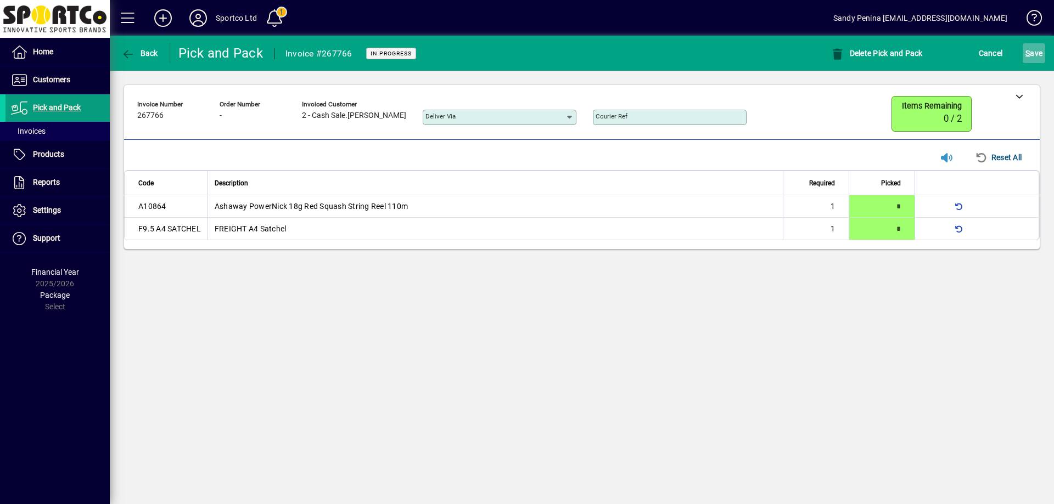
click at [1029, 52] on span "S" at bounding box center [1027, 53] width 4 height 9
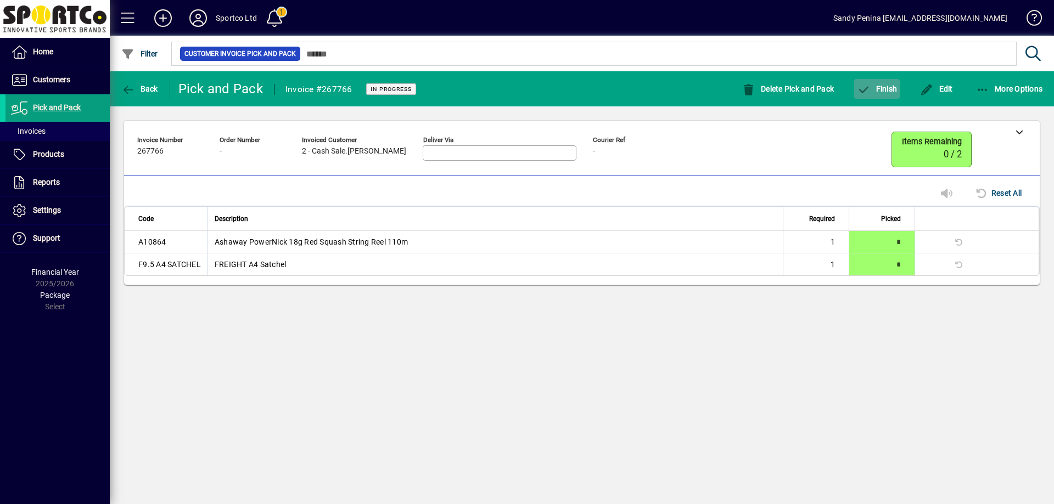
click at [880, 90] on span "Finish" at bounding box center [877, 88] width 40 height 9
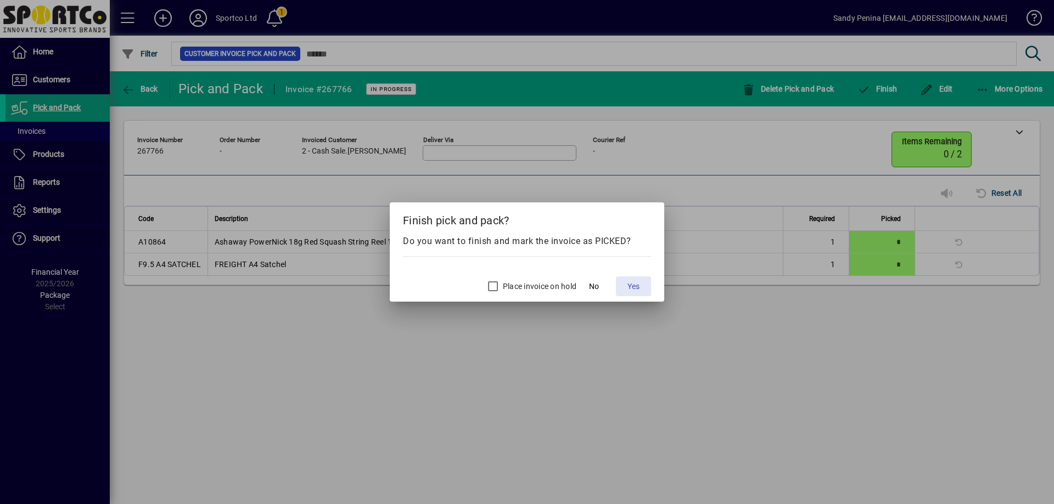
click at [631, 289] on span "Yes" at bounding box center [633, 287] width 12 height 12
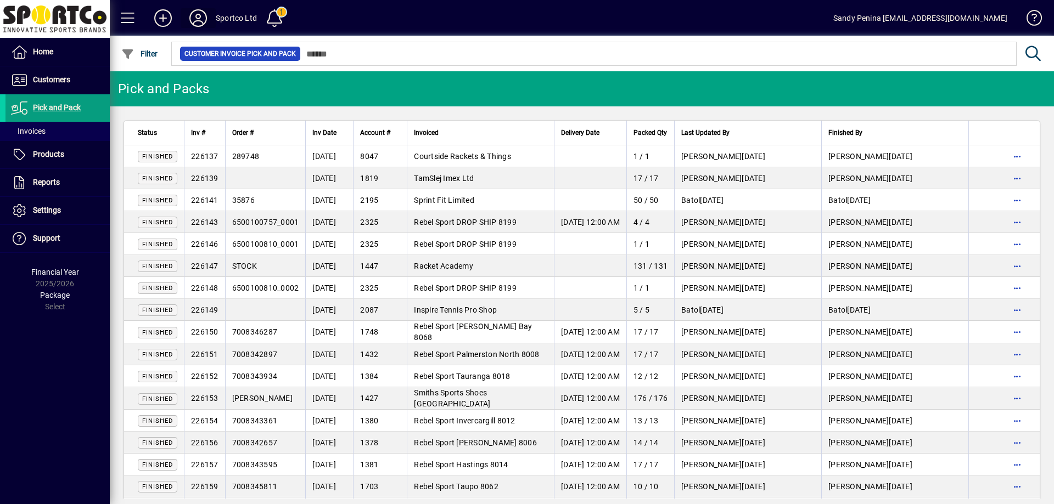
click at [207, 22] on icon at bounding box center [198, 18] width 22 height 18
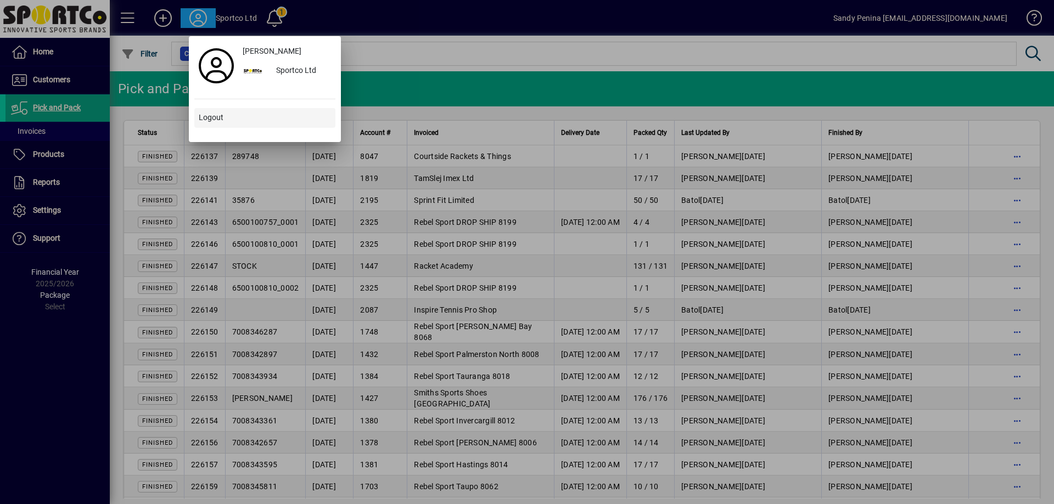
drag, startPoint x: 218, startPoint y: 134, endPoint x: 223, endPoint y: 126, distance: 9.1
click at [221, 132] on div "Sandy Penina Sportco Ltd Logout" at bounding box center [264, 89] width 141 height 95
click at [223, 126] on span at bounding box center [264, 118] width 141 height 26
